Goal: Task Accomplishment & Management: Use online tool/utility

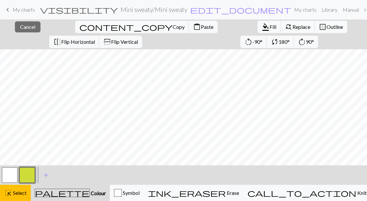
click at [12, 195] on span "Select" at bounding box center [19, 193] width 15 height 6
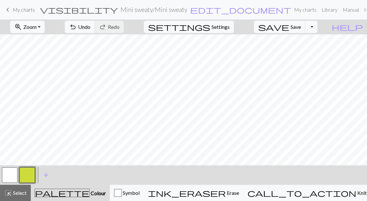
click at [23, 190] on span "Select" at bounding box center [19, 193] width 15 height 6
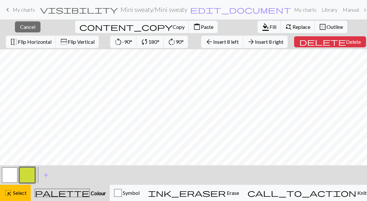
click at [173, 29] on span "Copy" at bounding box center [179, 27] width 12 height 6
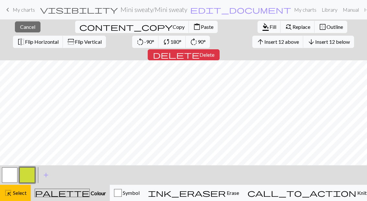
click at [201, 27] on span "Paste" at bounding box center [207, 27] width 13 height 6
click at [21, 193] on span "Select" at bounding box center [19, 193] width 15 height 6
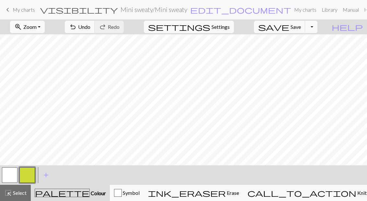
click at [228, 28] on span "Settings" at bounding box center [221, 27] width 18 height 8
select select "aran"
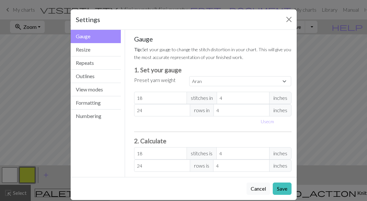
click at [101, 45] on button "Resize" at bounding box center [96, 49] width 51 height 13
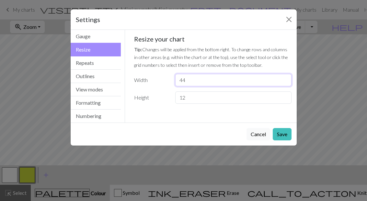
click at [200, 80] on input "44" at bounding box center [233, 80] width 116 height 12
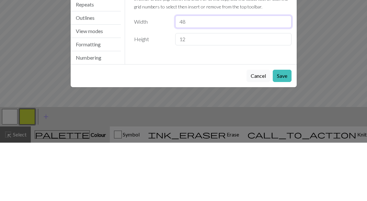
type input "48"
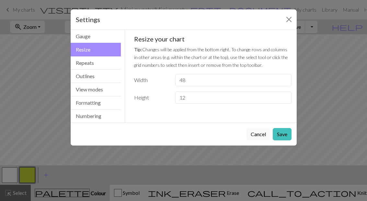
click at [280, 134] on button "Save" at bounding box center [282, 134] width 19 height 12
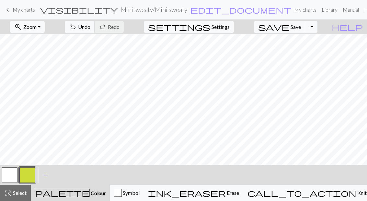
click at [37, 30] on span "Zoom" at bounding box center [29, 27] width 13 height 6
click at [52, 45] on button "Fit all" at bounding box center [35, 41] width 51 height 10
click at [301, 30] on span "Save" at bounding box center [296, 27] width 10 height 6
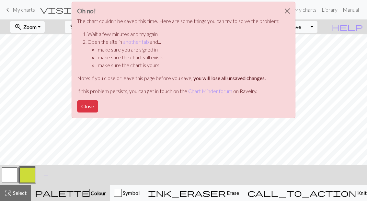
click at [139, 41] on link "another tab" at bounding box center [136, 42] width 26 height 6
click at [83, 107] on button "Close" at bounding box center [87, 106] width 21 height 12
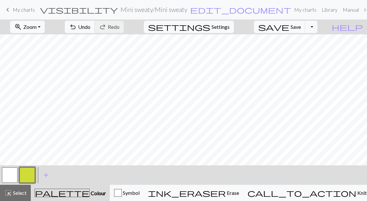
click at [290, 27] on span "save" at bounding box center [273, 26] width 31 height 9
click at [28, 8] on div "Chart saved" at bounding box center [183, 13] width 367 height 26
click at [12, 8] on link "keyboard_arrow_left My charts" at bounding box center [19, 9] width 31 height 11
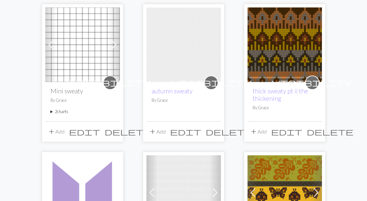
scroll to position [104, 0]
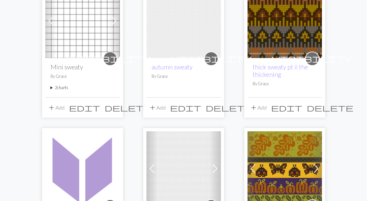
click at [53, 85] on summary "2 charts" at bounding box center [83, 88] width 64 height 6
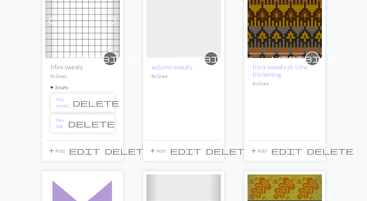
click at [55, 150] on button "add Add" at bounding box center [55, 151] width 21 height 12
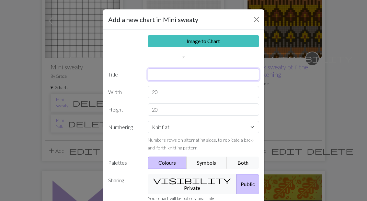
click at [178, 77] on input "text" at bounding box center [204, 74] width 112 height 12
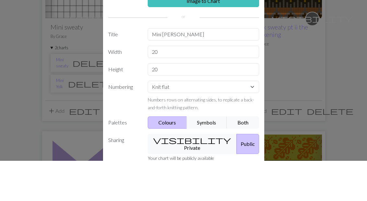
scroll to position [145, 0]
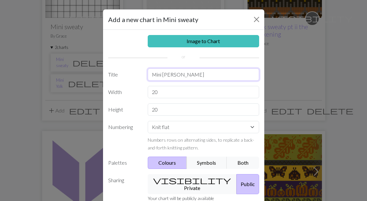
click at [228, 79] on input "Mini [PERSON_NAME]" at bounding box center [204, 74] width 112 height 12
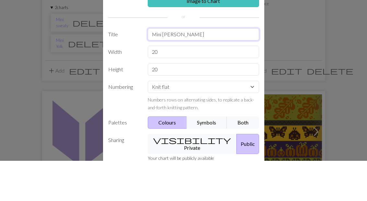
click at [168, 68] on input "Mini [PERSON_NAME]" at bounding box center [204, 74] width 112 height 12
type input "Mini [PERSON_NAME]"
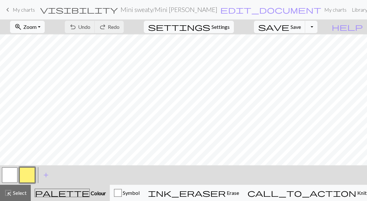
click at [230, 28] on span "Settings" at bounding box center [221, 27] width 18 height 8
select select "aran"
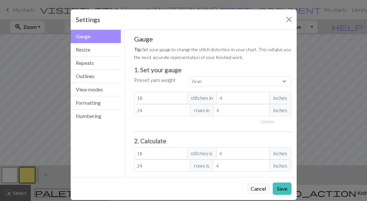
click at [103, 48] on button "Resize" at bounding box center [96, 49] width 51 height 13
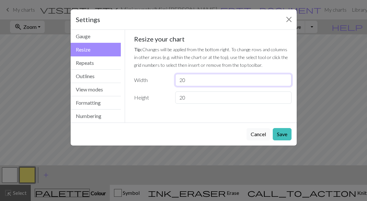
click at [235, 78] on input "20" at bounding box center [233, 80] width 116 height 12
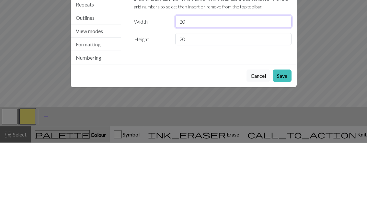
type input "2"
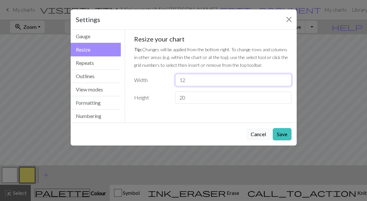
type input "12"
click at [222, 97] on input "20" at bounding box center [233, 97] width 116 height 12
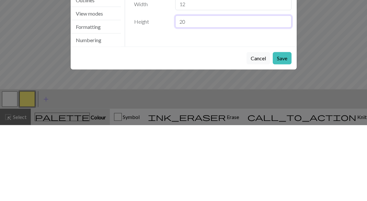
type input "2"
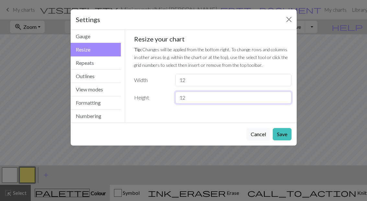
type input "12"
click at [283, 135] on button "Save" at bounding box center [282, 134] width 19 height 12
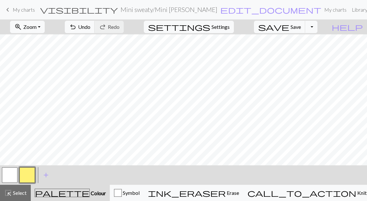
click at [90, 25] on span "Undo" at bounding box center [84, 27] width 12 height 6
click at [229, 28] on span "Settings" at bounding box center [221, 27] width 18 height 8
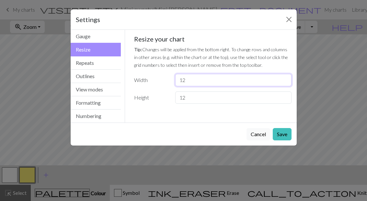
click at [230, 77] on input "12" at bounding box center [233, 80] width 116 height 12
type input "16"
click at [283, 133] on button "Save" at bounding box center [282, 134] width 19 height 12
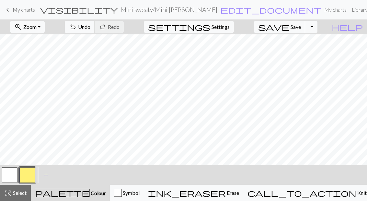
click at [12, 178] on button "button" at bounding box center [10, 175] width 16 height 16
click at [301, 26] on span "Save" at bounding box center [296, 27] width 10 height 6
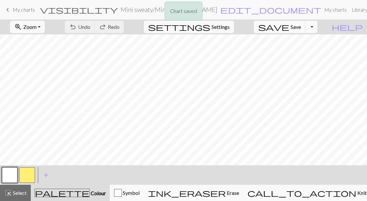
click at [18, 6] on div "Chart saved" at bounding box center [183, 13] width 367 height 26
click at [11, 10] on span "keyboard_arrow_left" at bounding box center [8, 9] width 8 height 9
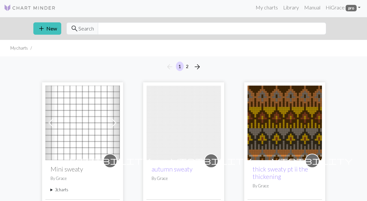
click at [61, 191] on summary "3 charts" at bounding box center [83, 190] width 64 height 6
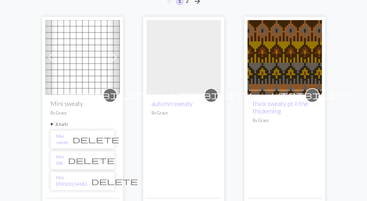
scroll to position [73, 0]
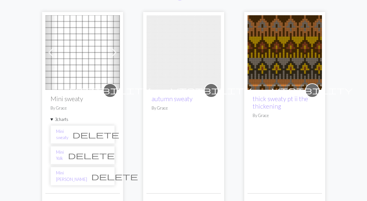
click at [64, 157] on link "Mini Yolk" at bounding box center [60, 155] width 8 height 12
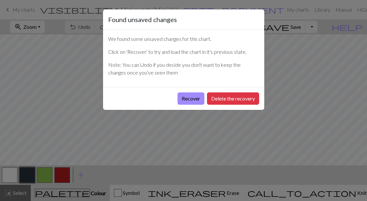
click at [237, 102] on button "Delete the recovery" at bounding box center [233, 98] width 52 height 12
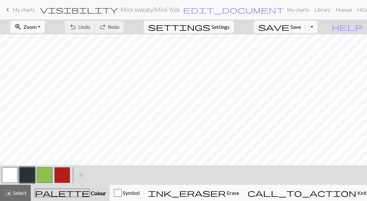
click at [20, 196] on div "highlight_alt Select Select" at bounding box center [15, 193] width 22 height 8
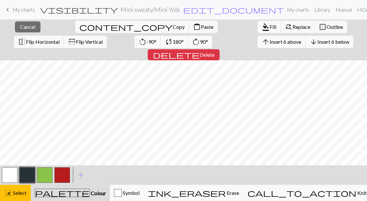
click at [20, 25] on span "Cancel" at bounding box center [27, 27] width 15 height 6
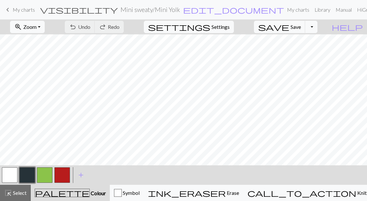
click at [45, 27] on button "zoom_in Zoom Zoom" at bounding box center [27, 27] width 35 height 12
click at [54, 40] on button "Fit all" at bounding box center [35, 41] width 51 height 10
click at [17, 198] on button "highlight_alt Select Select" at bounding box center [15, 193] width 31 height 16
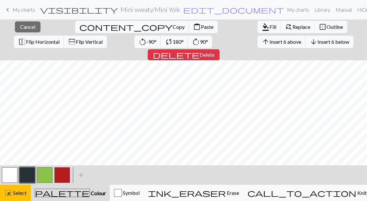
click at [12, 172] on button "button" at bounding box center [10, 175] width 16 height 16
click at [270, 28] on span "Fill" at bounding box center [273, 27] width 7 height 6
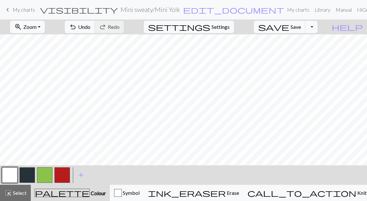
click at [228, 24] on span "Settings" at bounding box center [221, 27] width 18 height 8
select select "aran"
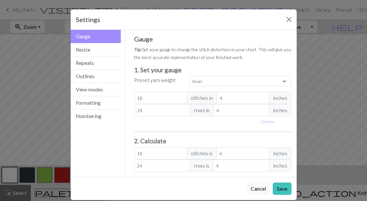
click at [105, 49] on button "Resize" at bounding box center [96, 49] width 51 height 13
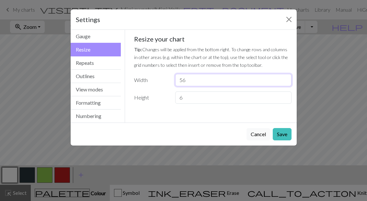
click at [206, 81] on input "56" at bounding box center [233, 80] width 116 height 12
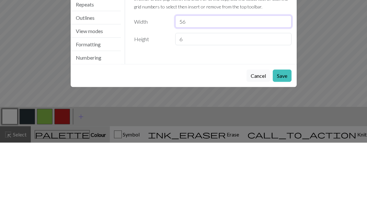
type input "5"
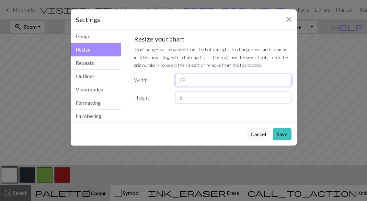
type input "68"
click at [283, 133] on button "Save" at bounding box center [282, 134] width 19 height 12
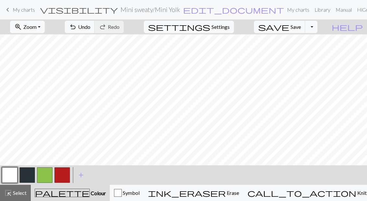
click at [37, 25] on span "Zoom" at bounding box center [29, 27] width 13 height 6
click at [53, 41] on button "Fit all" at bounding box center [35, 41] width 51 height 10
click at [48, 175] on button "button" at bounding box center [45, 175] width 16 height 16
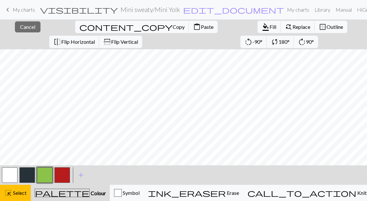
click at [18, 193] on span "Select" at bounding box center [19, 193] width 15 height 6
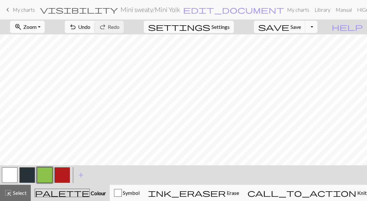
click at [63, 172] on button "button" at bounding box center [62, 175] width 16 height 16
click at [25, 174] on button "button" at bounding box center [27, 175] width 16 height 16
click at [43, 174] on button "button" at bounding box center [45, 175] width 16 height 16
click at [61, 172] on button "button" at bounding box center [62, 175] width 16 height 16
click at [30, 175] on button "button" at bounding box center [27, 175] width 16 height 16
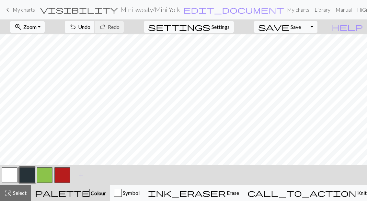
click at [11, 174] on button "button" at bounding box center [10, 175] width 16 height 16
click at [45, 175] on button "button" at bounding box center [45, 175] width 16 height 16
click at [60, 175] on button "button" at bounding box center [62, 175] width 16 height 16
click at [29, 174] on button "button" at bounding box center [27, 175] width 16 height 16
click at [45, 179] on button "button" at bounding box center [45, 175] width 16 height 16
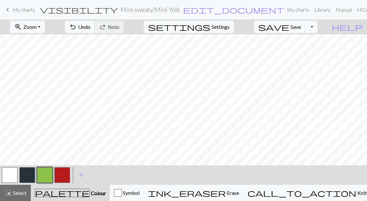
click at [63, 174] on button "button" at bounding box center [62, 175] width 16 height 16
click at [28, 172] on button "button" at bounding box center [27, 175] width 16 height 16
click at [48, 175] on button "button" at bounding box center [45, 175] width 16 height 16
click at [62, 173] on button "button" at bounding box center [62, 175] width 16 height 16
click at [25, 175] on button "button" at bounding box center [27, 175] width 16 height 16
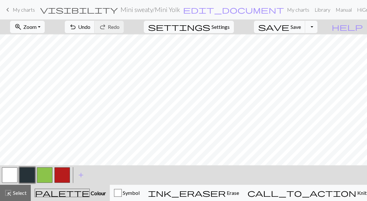
click at [44, 175] on button "button" at bounding box center [45, 175] width 16 height 16
click at [61, 175] on button "button" at bounding box center [62, 175] width 16 height 16
click at [30, 170] on button "button" at bounding box center [27, 175] width 16 height 16
click at [11, 172] on button "button" at bounding box center [10, 175] width 16 height 16
click at [43, 176] on button "button" at bounding box center [45, 175] width 16 height 16
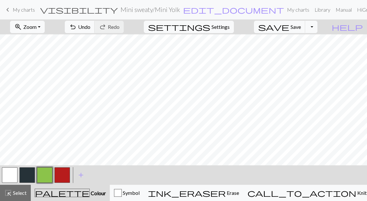
click at [65, 174] on button "button" at bounding box center [62, 175] width 16 height 16
click at [29, 176] on button "button" at bounding box center [27, 175] width 16 height 16
click at [47, 176] on button "button" at bounding box center [45, 175] width 16 height 16
click at [60, 174] on button "button" at bounding box center [62, 175] width 16 height 16
click at [31, 175] on button "button" at bounding box center [27, 175] width 16 height 16
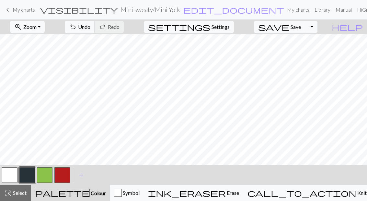
click at [49, 172] on button "button" at bounding box center [45, 175] width 16 height 16
click at [59, 174] on button "button" at bounding box center [62, 175] width 16 height 16
click at [31, 174] on button "button" at bounding box center [27, 175] width 16 height 16
click at [43, 173] on button "button" at bounding box center [45, 175] width 16 height 16
click at [65, 174] on button "button" at bounding box center [62, 175] width 16 height 16
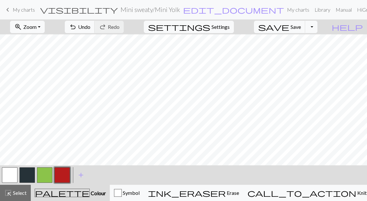
click at [29, 175] on button "button" at bounding box center [27, 175] width 16 height 16
click at [46, 174] on button "button" at bounding box center [45, 175] width 16 height 16
click at [64, 177] on button "button" at bounding box center [62, 175] width 16 height 16
click at [28, 175] on button "button" at bounding box center [27, 175] width 16 height 16
click at [90, 27] on span "Undo" at bounding box center [84, 27] width 12 height 6
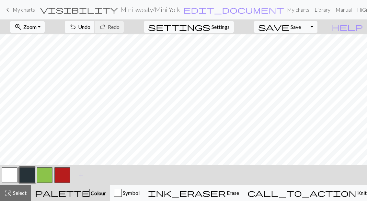
click at [46, 177] on button "button" at bounding box center [45, 175] width 16 height 16
click at [63, 176] on button "button" at bounding box center [62, 175] width 16 height 16
click at [27, 175] on button "button" at bounding box center [27, 175] width 16 height 16
click at [46, 182] on button "button" at bounding box center [45, 175] width 16 height 16
click at [90, 24] on span "Undo" at bounding box center [84, 27] width 12 height 6
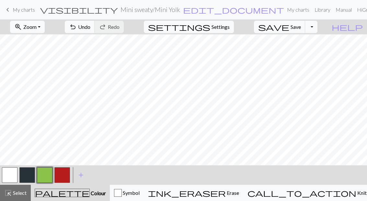
click at [65, 175] on button "button" at bounding box center [62, 175] width 16 height 16
click at [28, 178] on button "button" at bounding box center [27, 175] width 16 height 16
click at [45, 175] on button "button" at bounding box center [45, 175] width 16 height 16
click at [64, 173] on button "button" at bounding box center [62, 175] width 16 height 16
click at [27, 177] on button "button" at bounding box center [27, 175] width 16 height 16
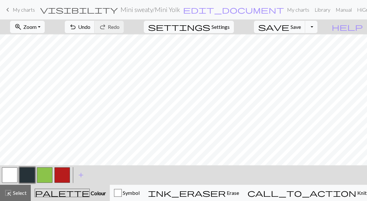
click at [45, 172] on button "button" at bounding box center [45, 175] width 16 height 16
click at [63, 172] on button "button" at bounding box center [62, 175] width 16 height 16
click at [46, 174] on button "button" at bounding box center [45, 175] width 16 height 16
click at [30, 174] on button "button" at bounding box center [27, 175] width 16 height 16
click at [90, 28] on span "Undo" at bounding box center [84, 27] width 12 height 6
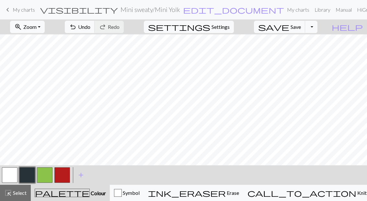
click at [45, 172] on button "button" at bounding box center [45, 175] width 16 height 16
click at [62, 176] on button "button" at bounding box center [62, 175] width 16 height 16
click at [30, 174] on button "button" at bounding box center [27, 175] width 16 height 16
click at [46, 175] on button "button" at bounding box center [45, 175] width 16 height 16
click at [61, 173] on button "button" at bounding box center [62, 175] width 16 height 16
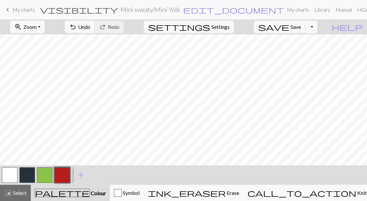
click at [32, 173] on button "button" at bounding box center [27, 175] width 16 height 16
click at [47, 174] on button "button" at bounding box center [45, 175] width 16 height 16
click at [63, 171] on button "button" at bounding box center [62, 175] width 16 height 16
click at [44, 173] on button "button" at bounding box center [45, 175] width 16 height 16
click at [67, 174] on button "button" at bounding box center [62, 175] width 16 height 16
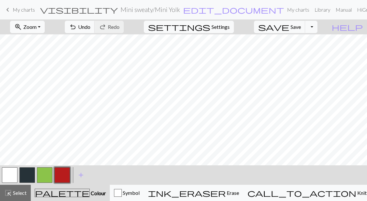
click at [31, 174] on button "button" at bounding box center [27, 175] width 16 height 16
click at [44, 175] on button "button" at bounding box center [45, 175] width 16 height 16
click at [62, 175] on button "button" at bounding box center [62, 175] width 16 height 16
click at [31, 174] on button "button" at bounding box center [27, 175] width 16 height 16
click at [52, 175] on button "button" at bounding box center [45, 175] width 16 height 16
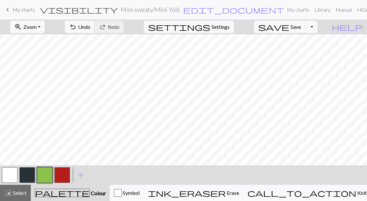
click at [95, 23] on button "undo Undo Undo" at bounding box center [80, 27] width 30 height 12
click at [77, 24] on span "undo" at bounding box center [73, 26] width 8 height 9
click at [63, 175] on button "button" at bounding box center [62, 175] width 16 height 16
click at [31, 173] on button "button" at bounding box center [27, 175] width 16 height 16
click at [45, 175] on button "button" at bounding box center [45, 175] width 16 height 16
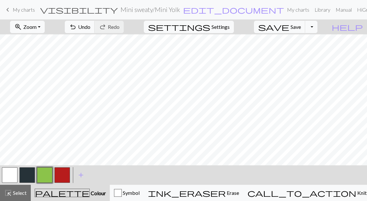
click at [66, 174] on button "button" at bounding box center [62, 175] width 16 height 16
click at [30, 173] on button "button" at bounding box center [27, 175] width 16 height 16
click at [46, 175] on button "button" at bounding box center [45, 175] width 16 height 16
click at [68, 174] on button "button" at bounding box center [62, 175] width 16 height 16
click at [29, 173] on button "button" at bounding box center [27, 175] width 16 height 16
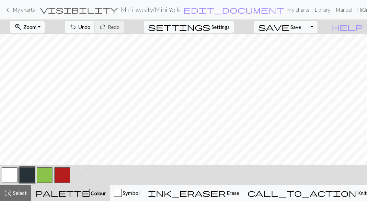
click at [43, 180] on button "button" at bounding box center [45, 175] width 16 height 16
click at [65, 177] on button "button" at bounding box center [62, 175] width 16 height 16
click at [30, 174] on button "button" at bounding box center [27, 175] width 16 height 16
click at [43, 177] on button "button" at bounding box center [45, 175] width 16 height 16
click at [66, 179] on button "button" at bounding box center [62, 175] width 16 height 16
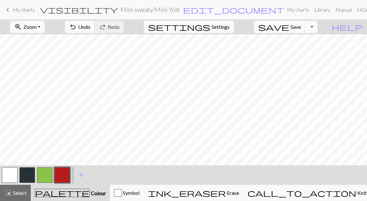
click at [27, 175] on button "button" at bounding box center [27, 175] width 16 height 16
click at [47, 173] on button "button" at bounding box center [45, 175] width 16 height 16
click at [67, 172] on button "button" at bounding box center [62, 175] width 16 height 16
click at [28, 171] on button "button" at bounding box center [27, 175] width 16 height 16
click at [47, 175] on button "button" at bounding box center [45, 175] width 16 height 16
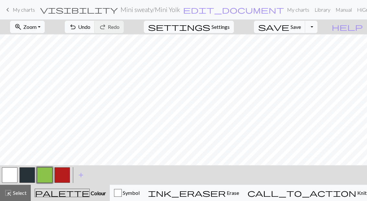
click at [62, 174] on button "button" at bounding box center [62, 175] width 16 height 16
click at [29, 174] on button "button" at bounding box center [27, 175] width 16 height 16
click at [45, 175] on button "button" at bounding box center [45, 175] width 16 height 16
click at [59, 173] on button "button" at bounding box center [62, 175] width 16 height 16
click at [32, 174] on button "button" at bounding box center [27, 175] width 16 height 16
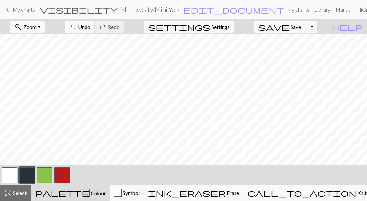
click at [77, 27] on span "undo" at bounding box center [73, 26] width 8 height 9
click at [63, 176] on button "button" at bounding box center [62, 175] width 16 height 16
click at [43, 176] on button "button" at bounding box center [45, 175] width 16 height 16
click at [66, 173] on button "button" at bounding box center [62, 175] width 16 height 16
click at [30, 175] on button "button" at bounding box center [27, 175] width 16 height 16
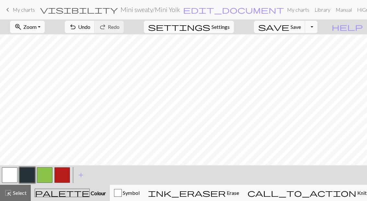
click at [46, 178] on button "button" at bounding box center [45, 175] width 16 height 16
click at [64, 174] on button "button" at bounding box center [62, 175] width 16 height 16
click at [31, 173] on button "button" at bounding box center [27, 175] width 16 height 16
click at [50, 175] on button "button" at bounding box center [45, 175] width 16 height 16
click at [90, 24] on span "Undo" at bounding box center [84, 27] width 12 height 6
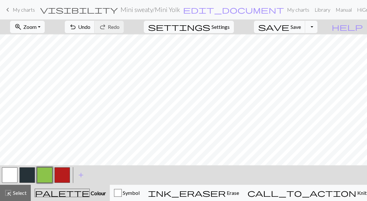
click at [62, 171] on button "button" at bounding box center [62, 175] width 16 height 16
click at [29, 175] on button "button" at bounding box center [27, 175] width 16 height 16
click at [46, 175] on button "button" at bounding box center [45, 175] width 16 height 16
click at [67, 173] on button "button" at bounding box center [62, 175] width 16 height 16
click at [32, 175] on button "button" at bounding box center [27, 175] width 16 height 16
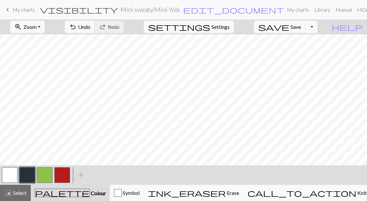
click at [50, 172] on button "button" at bounding box center [45, 175] width 16 height 16
click at [62, 176] on button "button" at bounding box center [62, 175] width 16 height 16
click at [32, 173] on button "button" at bounding box center [27, 175] width 16 height 16
click at [301, 27] on button "save Save Save" at bounding box center [280, 27] width 52 height 12
click at [12, 7] on div "Chart saved" at bounding box center [183, 13] width 367 height 26
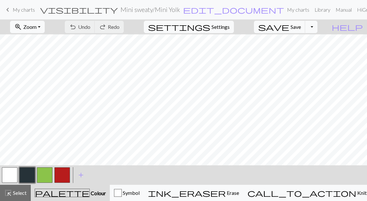
click at [30, 11] on span "My charts" at bounding box center [24, 9] width 22 height 6
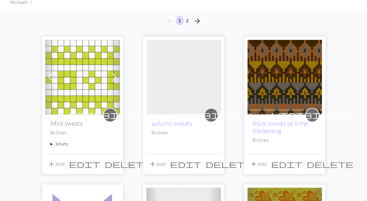
click at [60, 145] on summary "3 charts" at bounding box center [83, 144] width 64 height 6
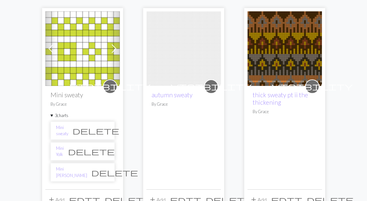
click at [68, 131] on link "Mini sweaty" at bounding box center [62, 131] width 12 height 12
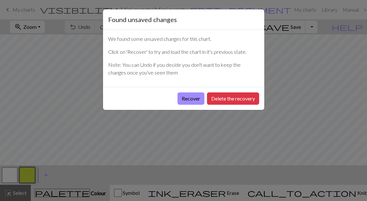
click at [188, 94] on button "Recover" at bounding box center [191, 98] width 27 height 12
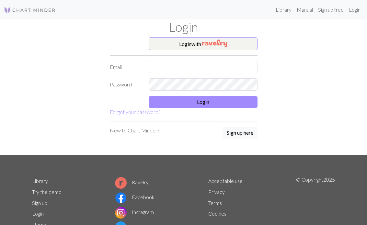
click at [223, 64] on input "text" at bounding box center [203, 67] width 109 height 12
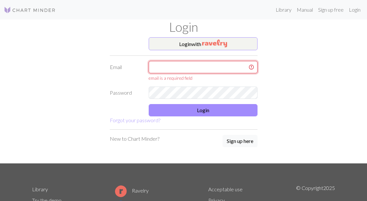
type input "gab9530@gmail.com"
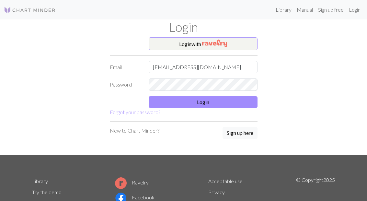
click at [240, 103] on button "Login" at bounding box center [203, 102] width 109 height 12
